Goal: Participate in discussion: Engage in conversation with other users on a specific topic

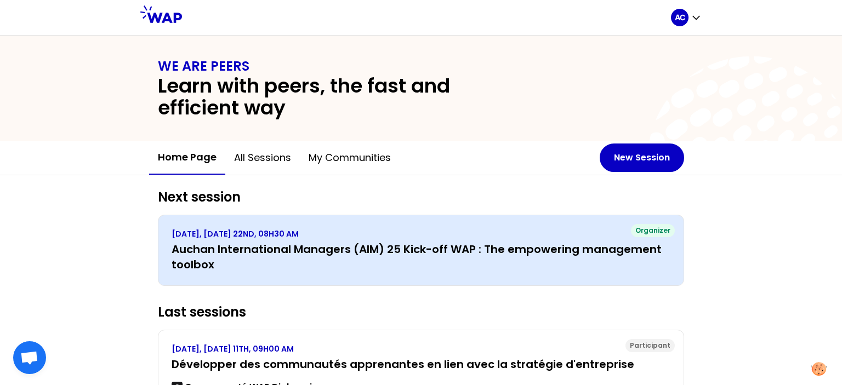
click at [351, 245] on h3 "Auchan International Managers (AIM) 25 Kick-off WAP : The empowering management…" at bounding box center [421, 257] width 499 height 31
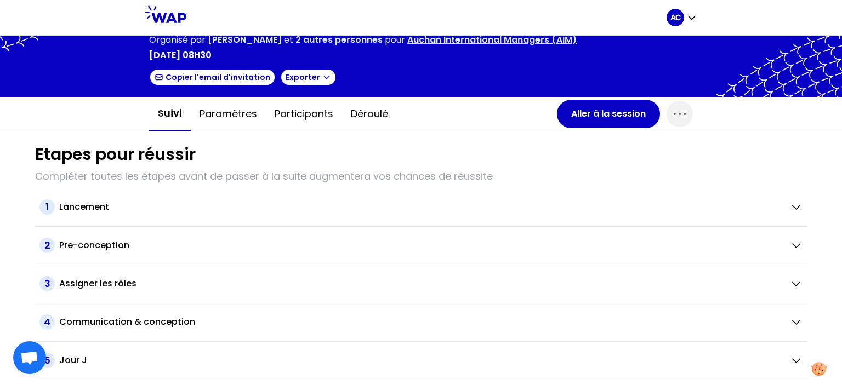
scroll to position [86, 0]
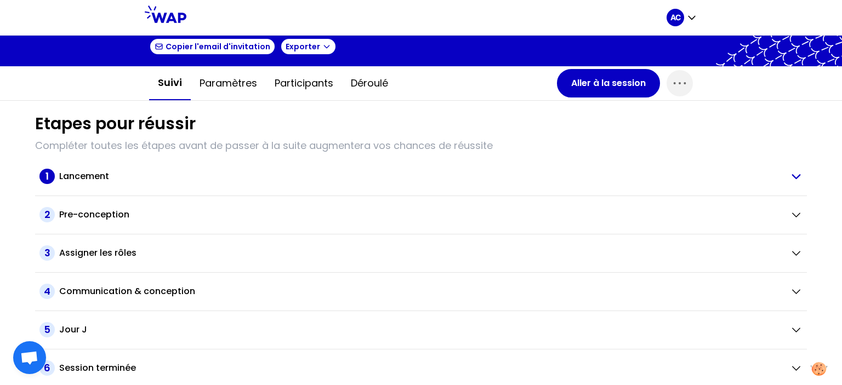
click at [789, 177] on icon "button" at bounding box center [795, 176] width 13 height 13
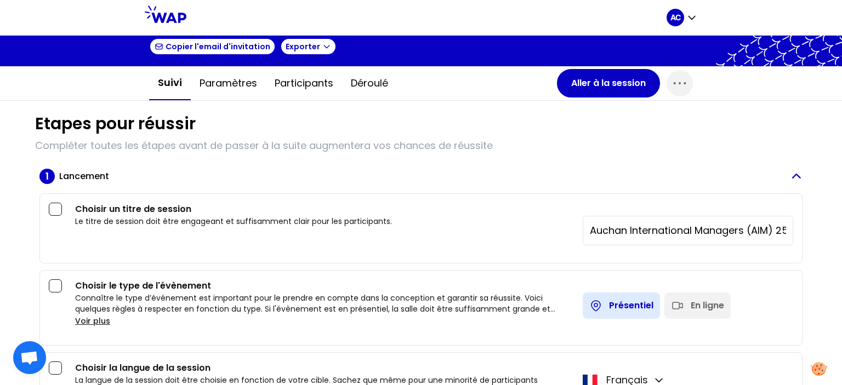
click at [789, 177] on icon "button" at bounding box center [795, 176] width 13 height 13
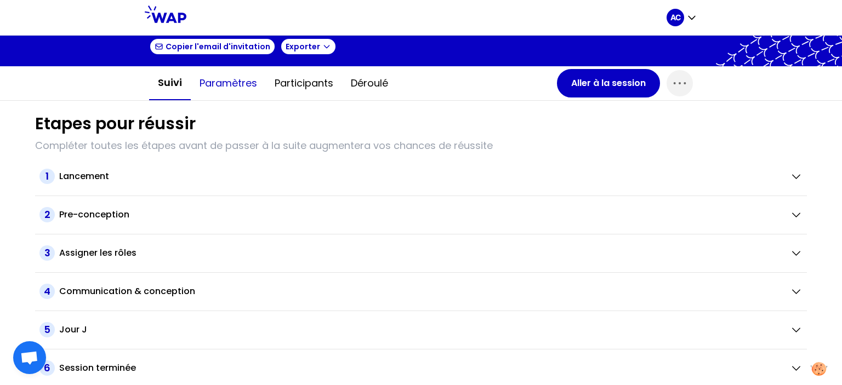
click at [212, 76] on button "Paramètres" at bounding box center [228, 83] width 75 height 33
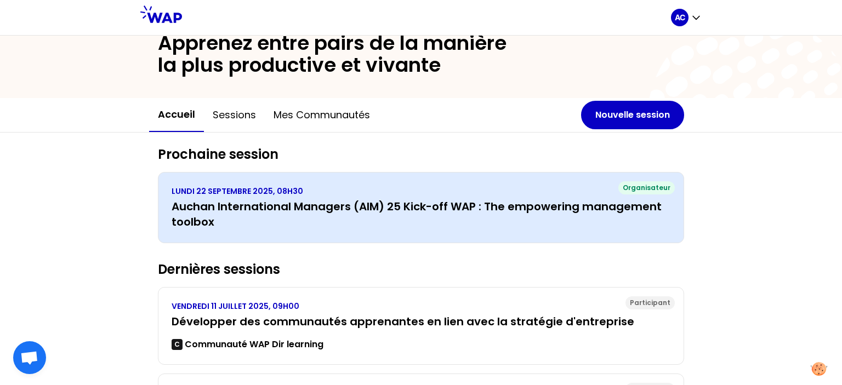
scroll to position [110, 0]
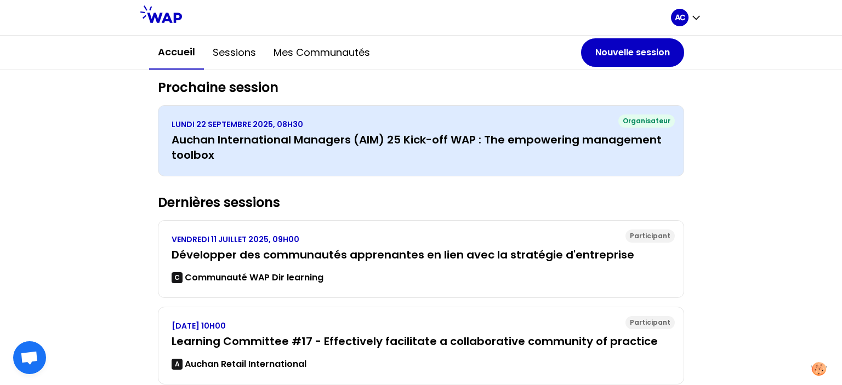
click at [192, 129] on p "LUNDI 22 SEPTEMBRE 2025, 08H30" at bounding box center [421, 124] width 499 height 11
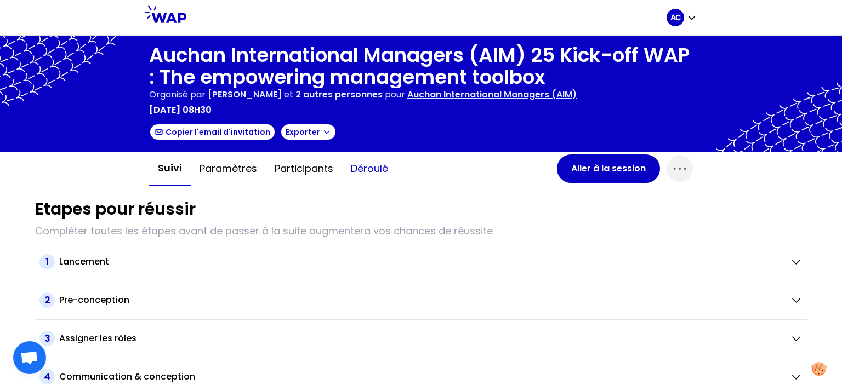
click at [382, 169] on button "Déroulé" at bounding box center [369, 168] width 55 height 33
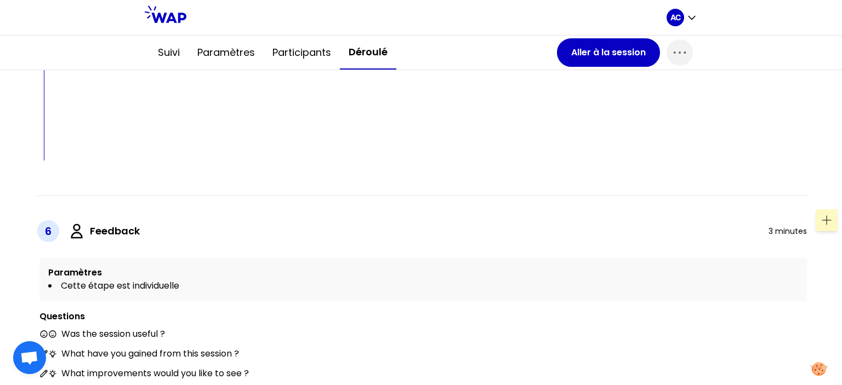
scroll to position [3287, 0]
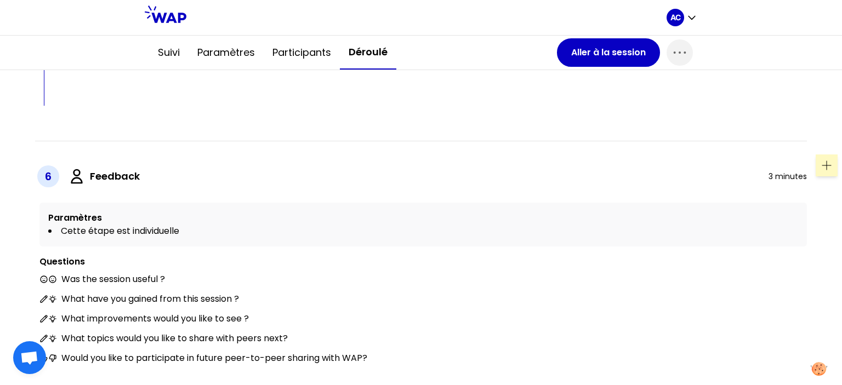
click at [822, 161] on icon at bounding box center [826, 165] width 9 height 9
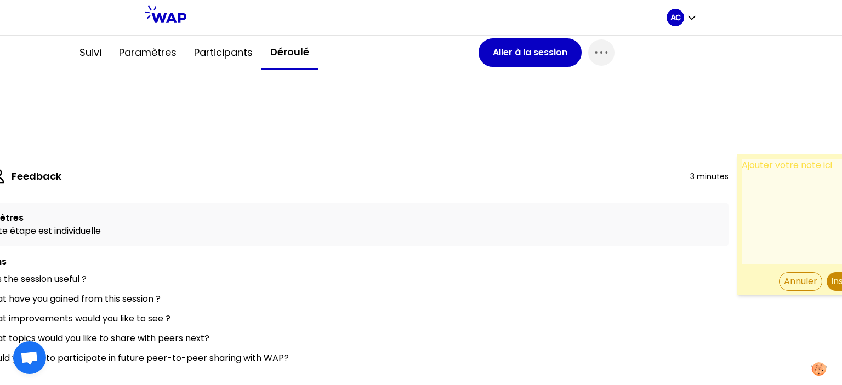
scroll to position [3287, 88]
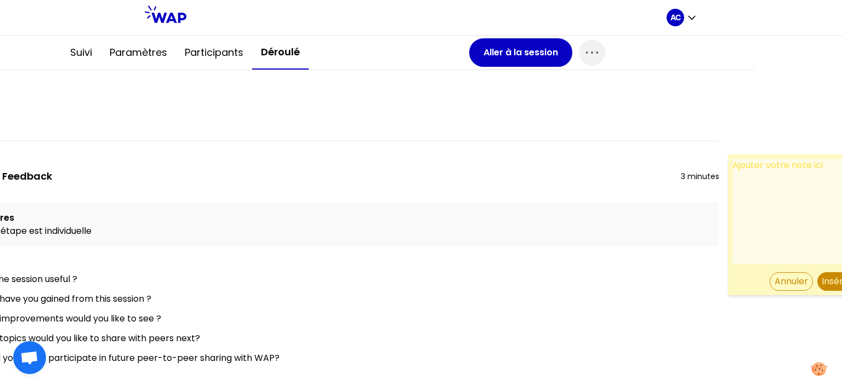
click at [770, 272] on button "Annuler" at bounding box center [791, 281] width 43 height 19
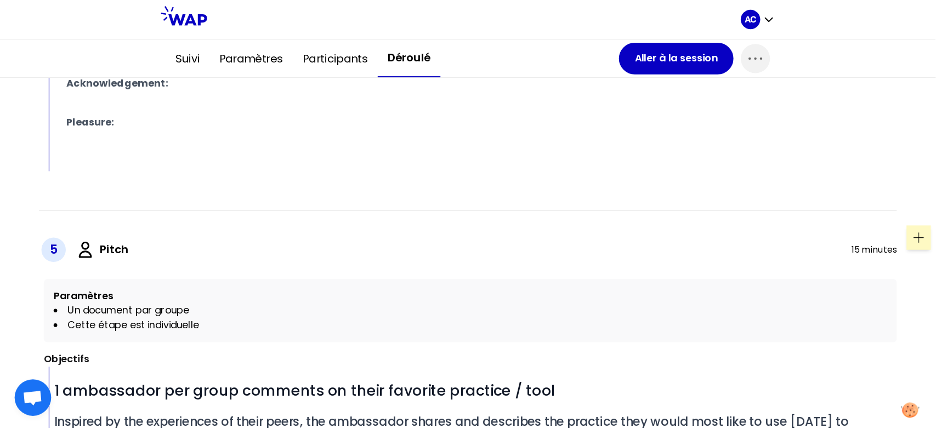
scroll to position [2849, 0]
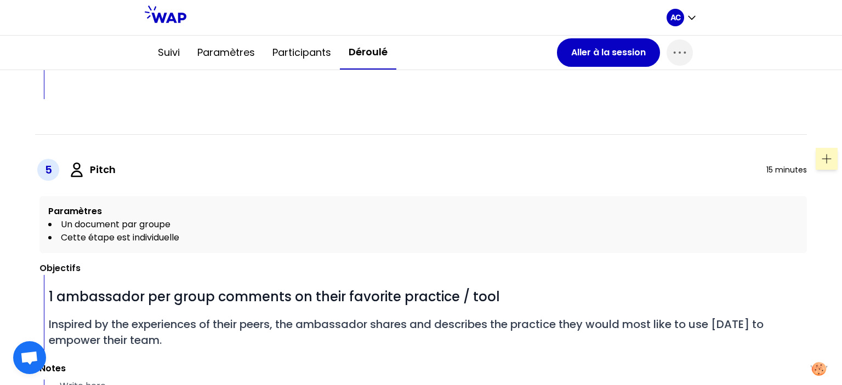
click at [820, 152] on icon at bounding box center [826, 158] width 13 height 13
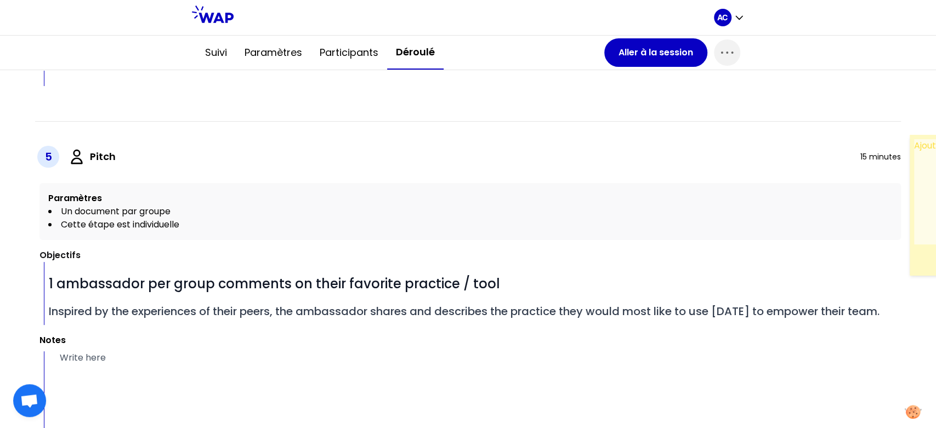
scroll to position [2849, 88]
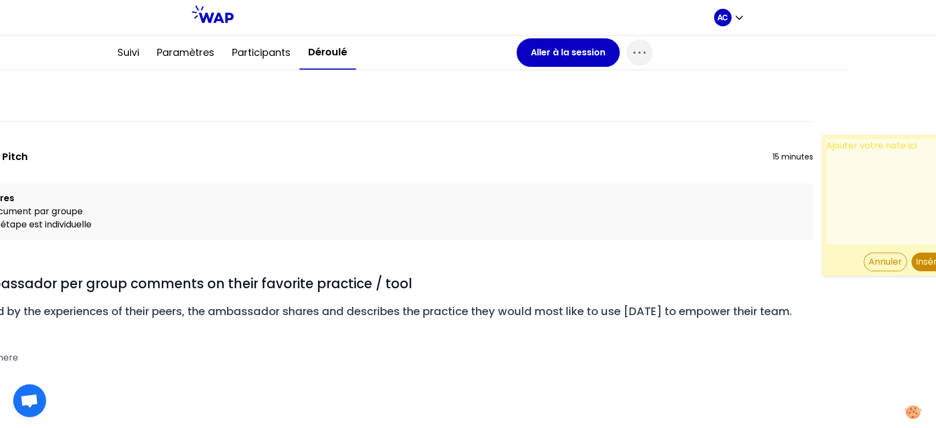
click at [837, 139] on textarea at bounding box center [907, 191] width 162 height 105
click at [834, 139] on textarea at bounding box center [907, 191] width 162 height 105
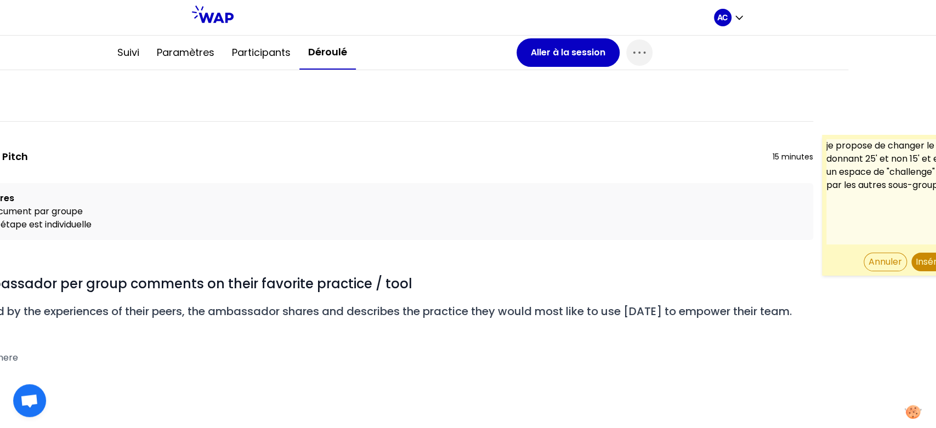
type textarea "je propose de changer le timing en donnant 25' et non 15' et en intégrant un es…"
click at [842, 253] on button "Insérer" at bounding box center [930, 262] width 39 height 19
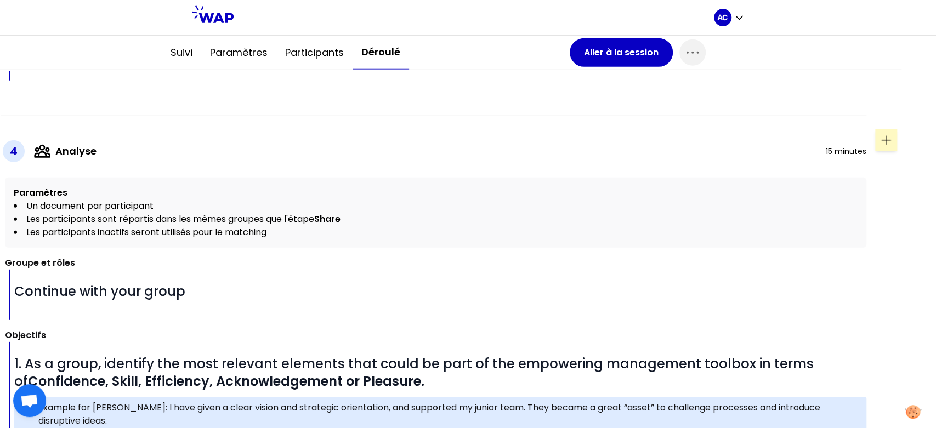
scroll to position [2118, 35]
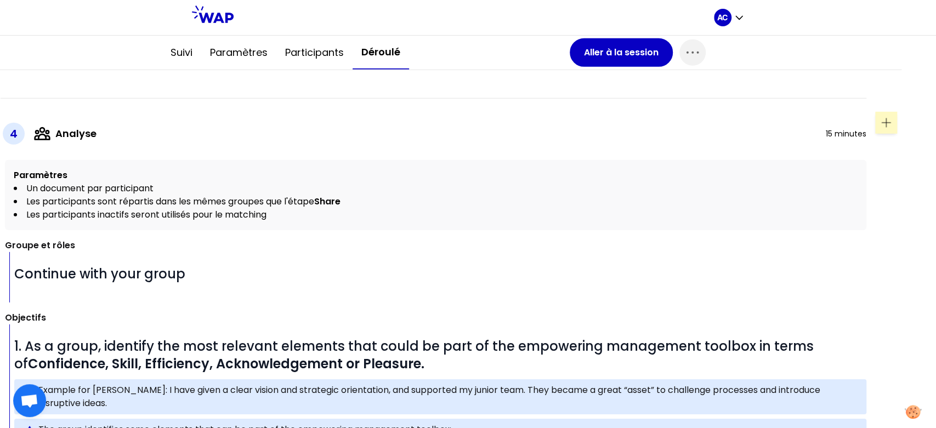
click at [842, 116] on icon at bounding box center [885, 122] width 13 height 13
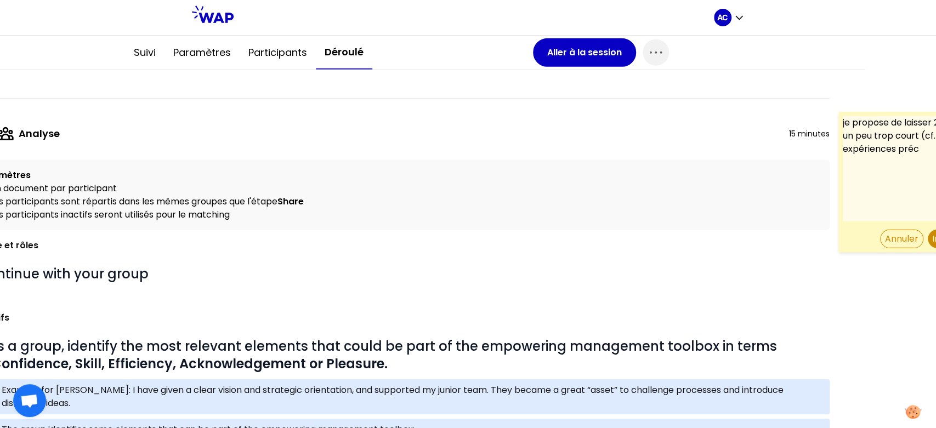
scroll to position [2118, 72]
click at [842, 167] on textarea "je propose de laisser 20' au lieu de 15', un peu trop court (cf. nos expérience…" at bounding box center [923, 168] width 162 height 105
drag, startPoint x: 868, startPoint y: 167, endPoint x: 919, endPoint y: 167, distance: 50.4
click at [842, 168] on textarea "je propose de laisser 20' au lieu de 15', un peu trop court (cf. nos expérience…" at bounding box center [923, 168] width 162 height 105
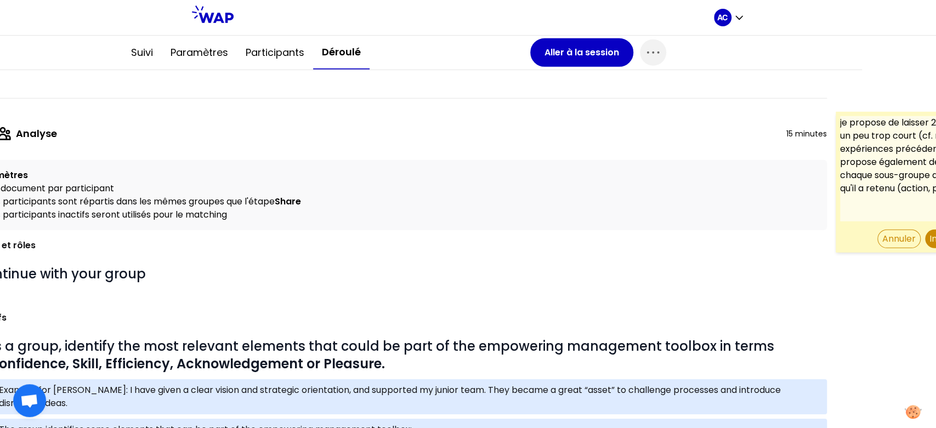
scroll to position [66, 0]
click at [842, 197] on textarea "je propose de laisser 20' au lieu de 15', un peu trop court (cf. nos expérience…" at bounding box center [921, 168] width 162 height 105
click at [842, 207] on textarea "je propose de laisser 20' au lieu de 15', un peu trop court (cf. nos expérience…" at bounding box center [921, 168] width 162 height 105
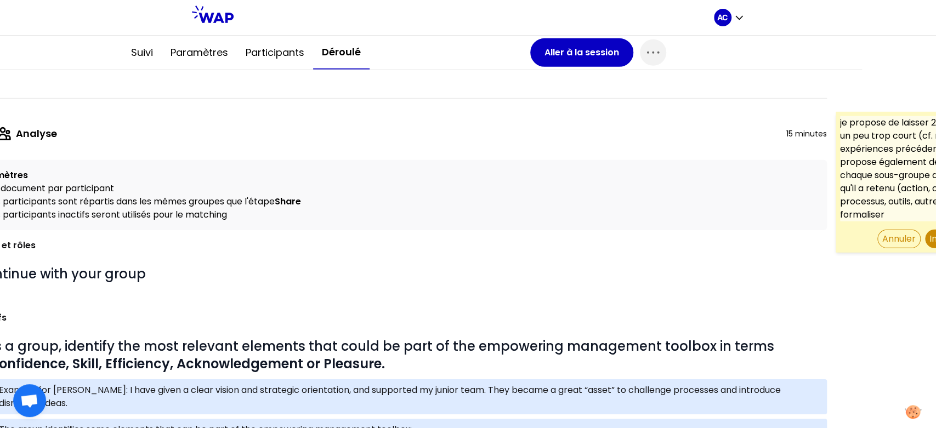
click at [842, 195] on textarea "je propose de laisser 20' au lieu de 15', un peu trop court (cf. nos expérience…" at bounding box center [921, 168] width 162 height 105
click at [842, 205] on textarea "je propose de laisser 20' au lieu de 15', un peu trop court (cf. nos expérience…" at bounding box center [921, 168] width 162 height 105
type textarea "je propose de laisser 20' au lieu de 15', un peu trop court (cf. nos expérience…"
click at [842, 231] on button "Insérer" at bounding box center [944, 239] width 39 height 19
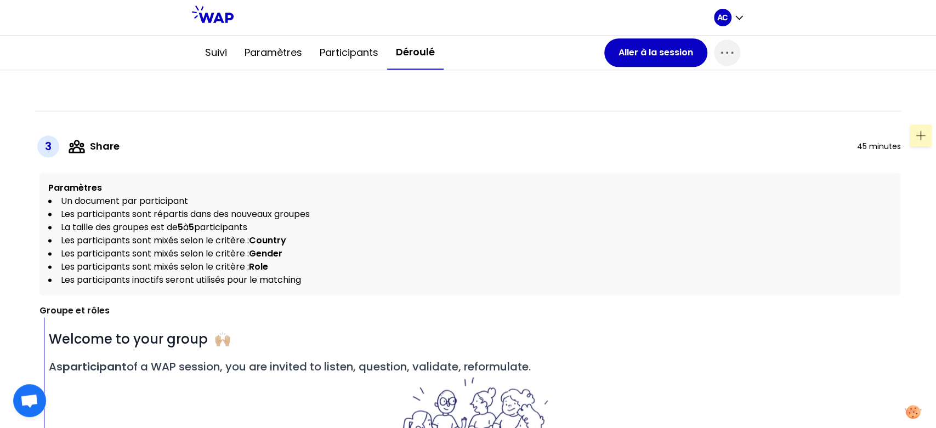
scroll to position [961, 0]
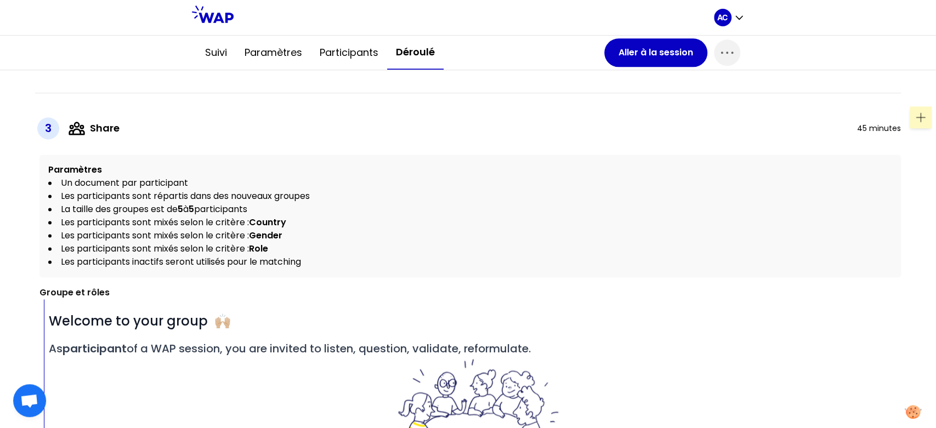
click at [842, 115] on icon at bounding box center [920, 117] width 13 height 13
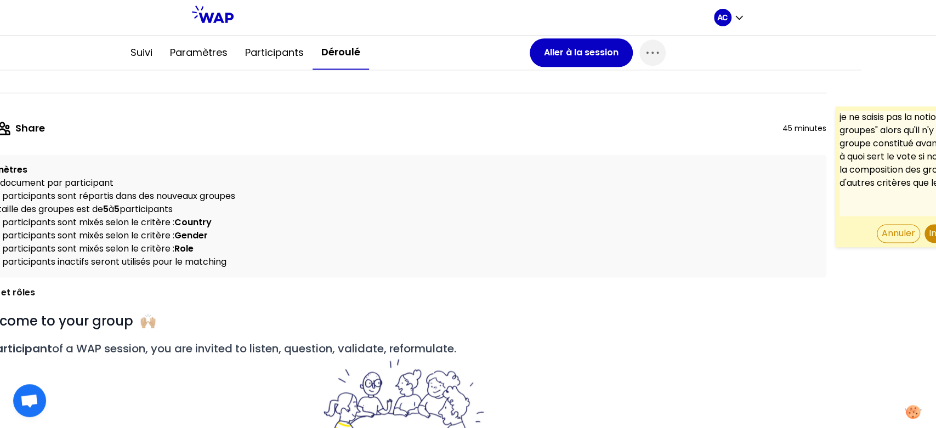
scroll to position [79, 0]
type textarea "je ne saisis pas la notion de "nouveaux groupes" alors qu'il n'y a pas eu de gr…"
click at [842, 229] on button "Insérer" at bounding box center [943, 233] width 39 height 19
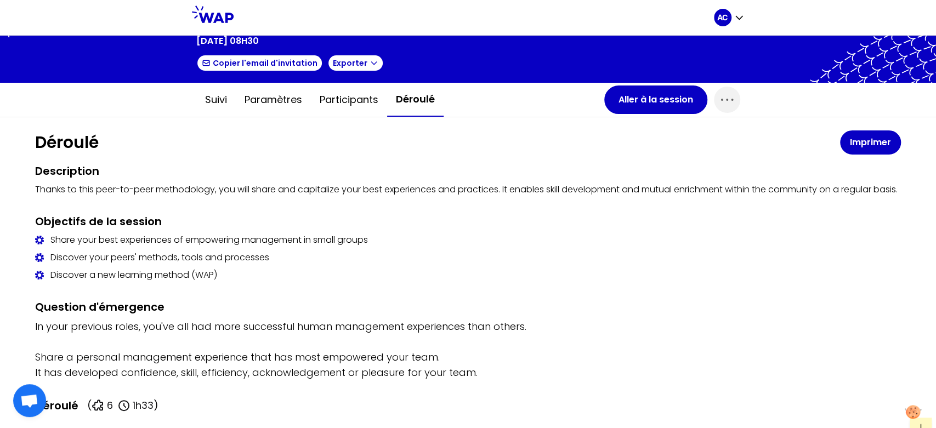
scroll to position [0, 0]
